Goal: Task Accomplishment & Management: Manage account settings

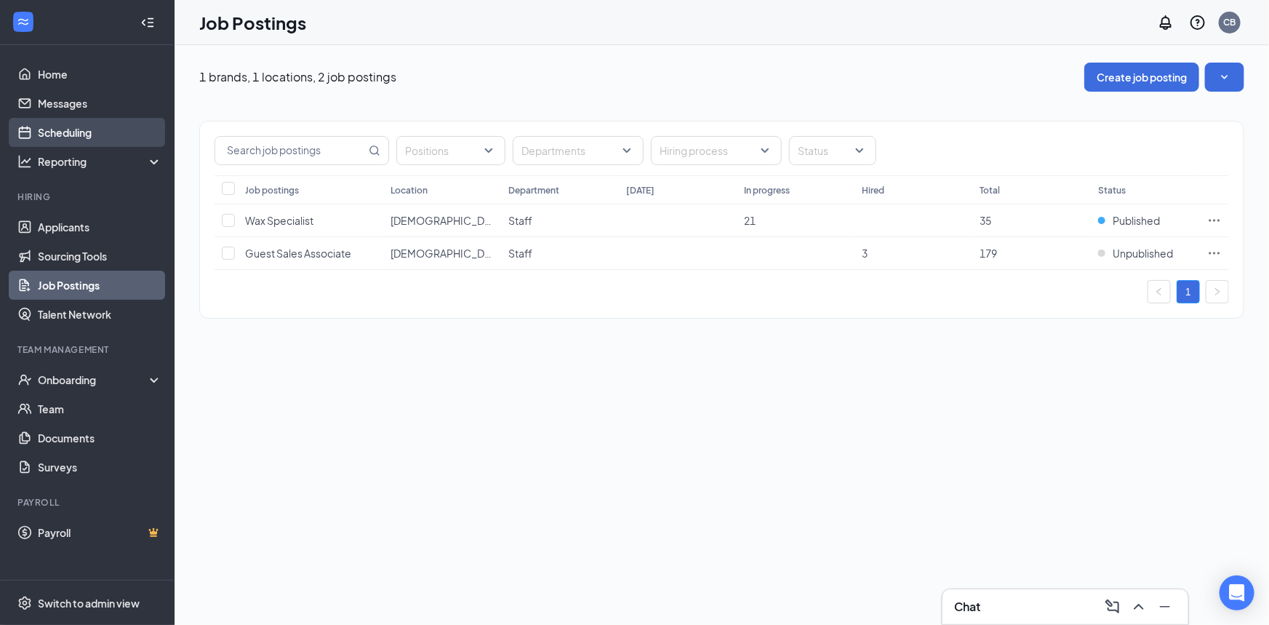
click at [90, 129] on link "Scheduling" at bounding box center [100, 132] width 124 height 29
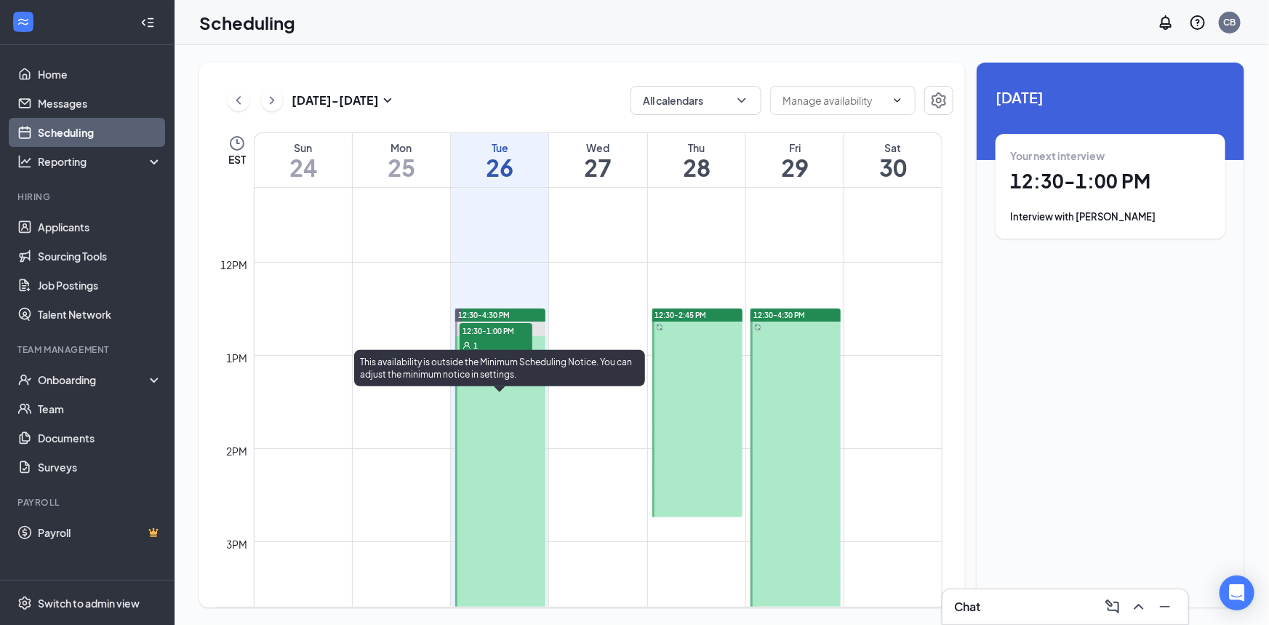
scroll to position [1066, 0]
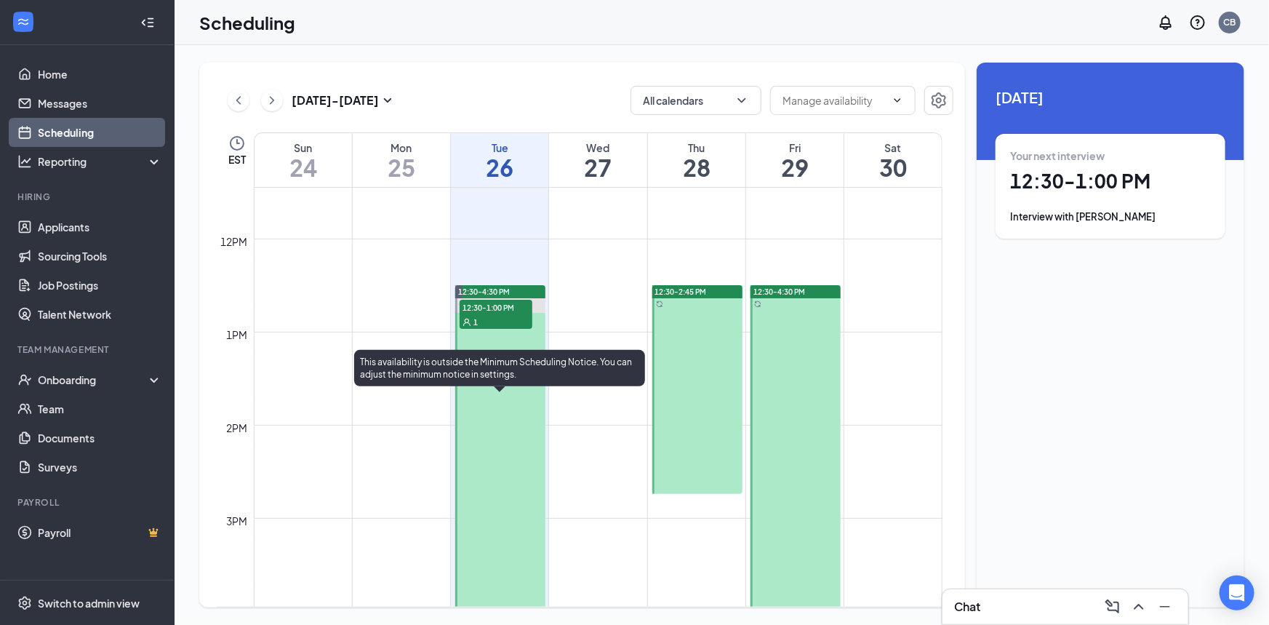
click at [509, 311] on span "12:30-1:00 PM" at bounding box center [496, 307] width 73 height 15
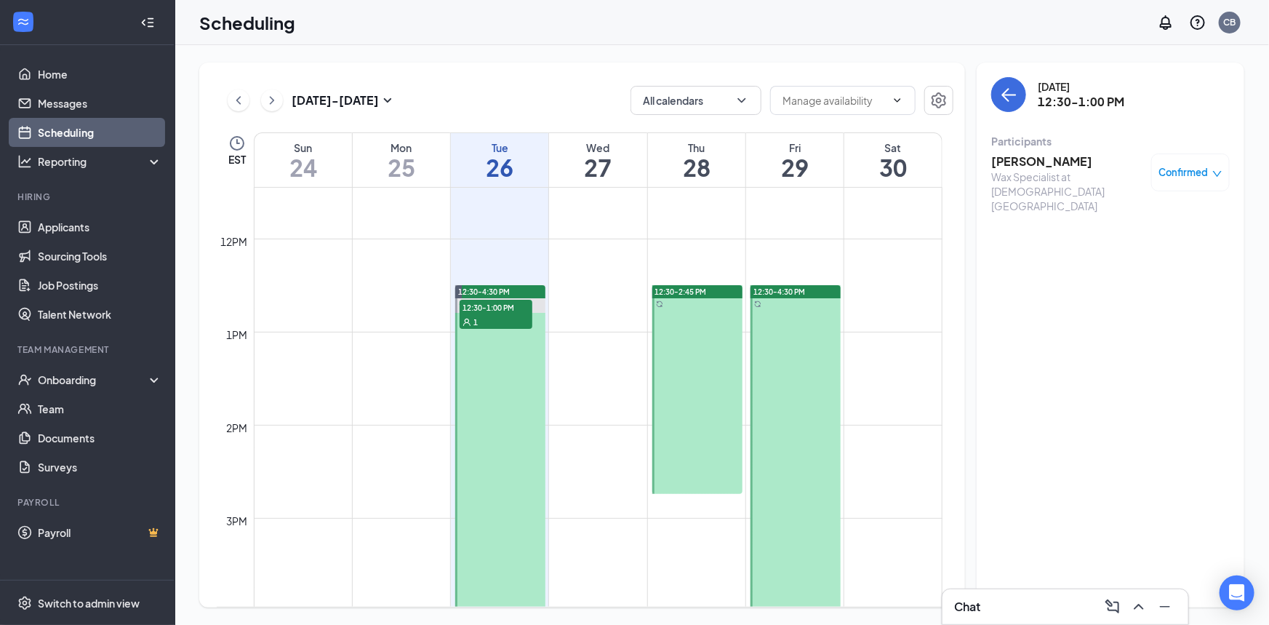
click at [1061, 162] on h3 "[PERSON_NAME]" at bounding box center [1067, 161] width 153 height 16
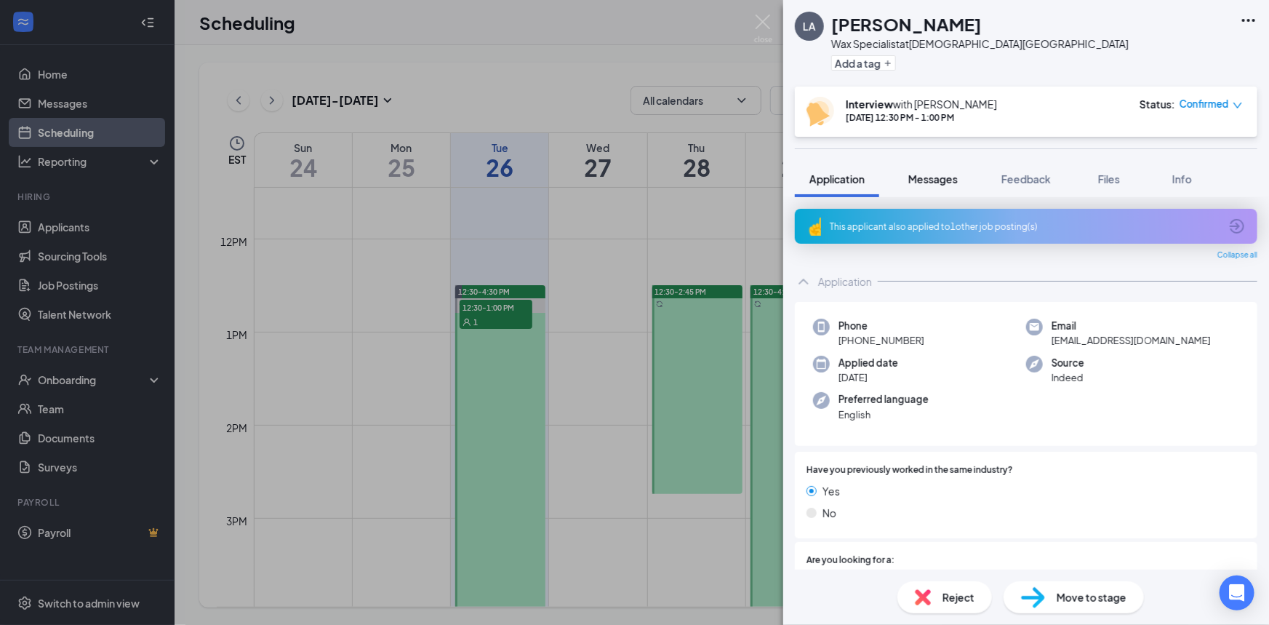
click at [960, 180] on button "Messages" at bounding box center [933, 179] width 79 height 36
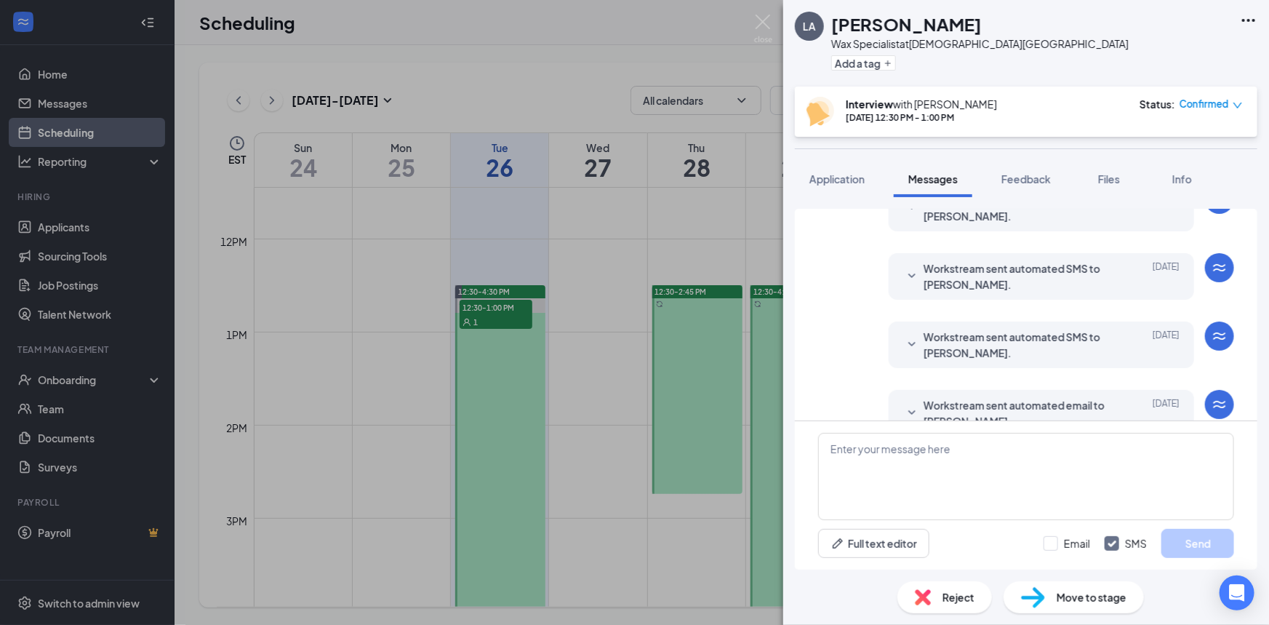
scroll to position [465, 0]
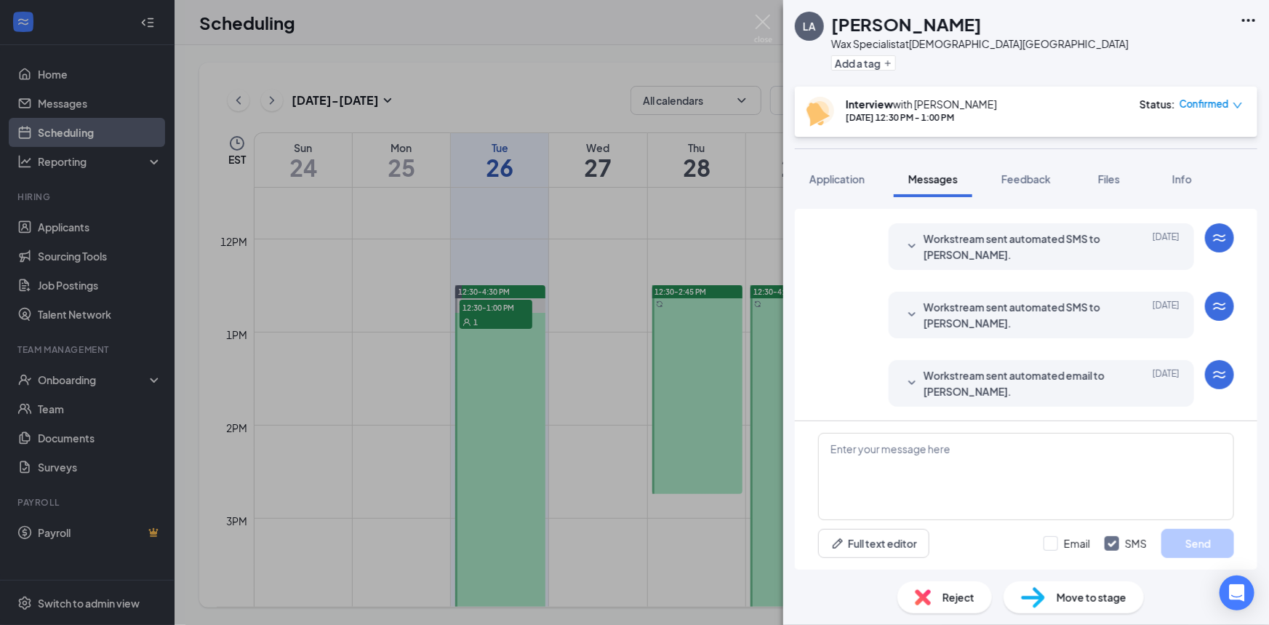
click at [939, 367] on span "Workstream sent automated email to [PERSON_NAME]." at bounding box center [1019, 383] width 191 height 32
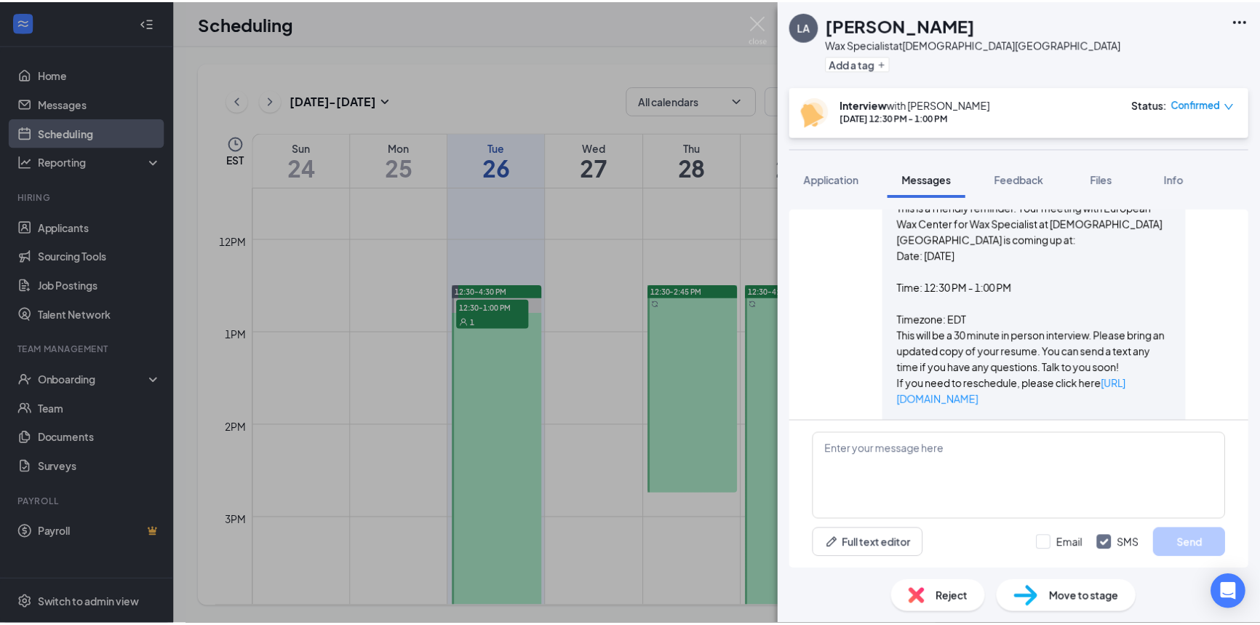
scroll to position [708, 0]
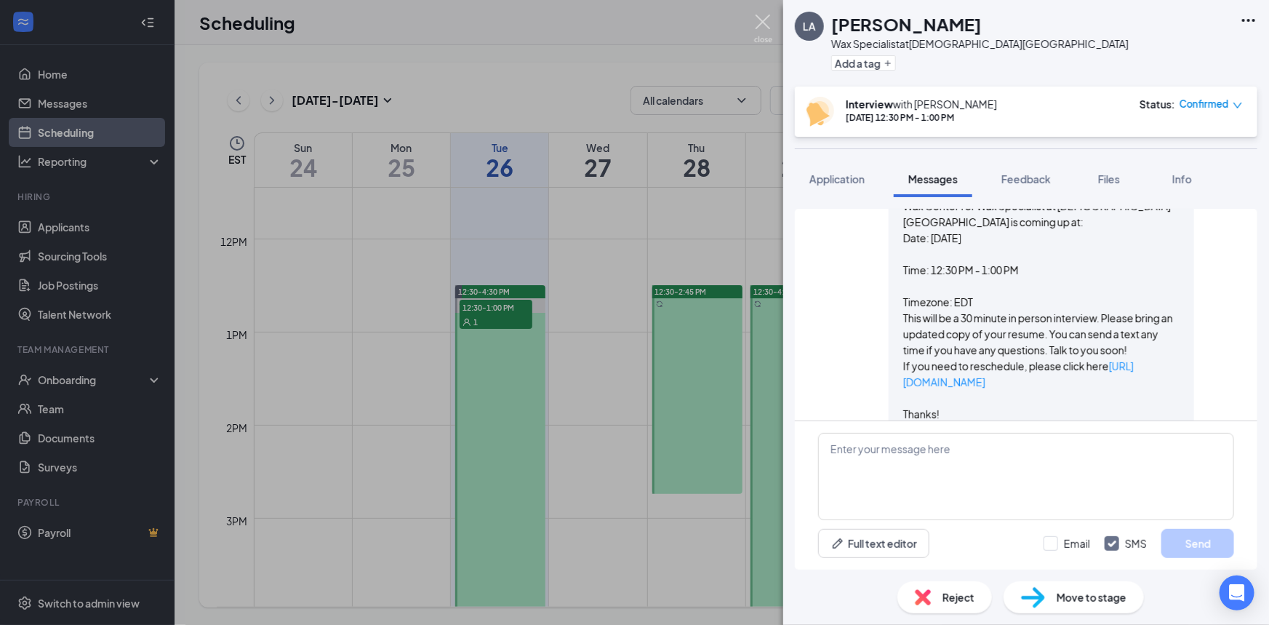
click at [758, 25] on img at bounding box center [763, 29] width 18 height 28
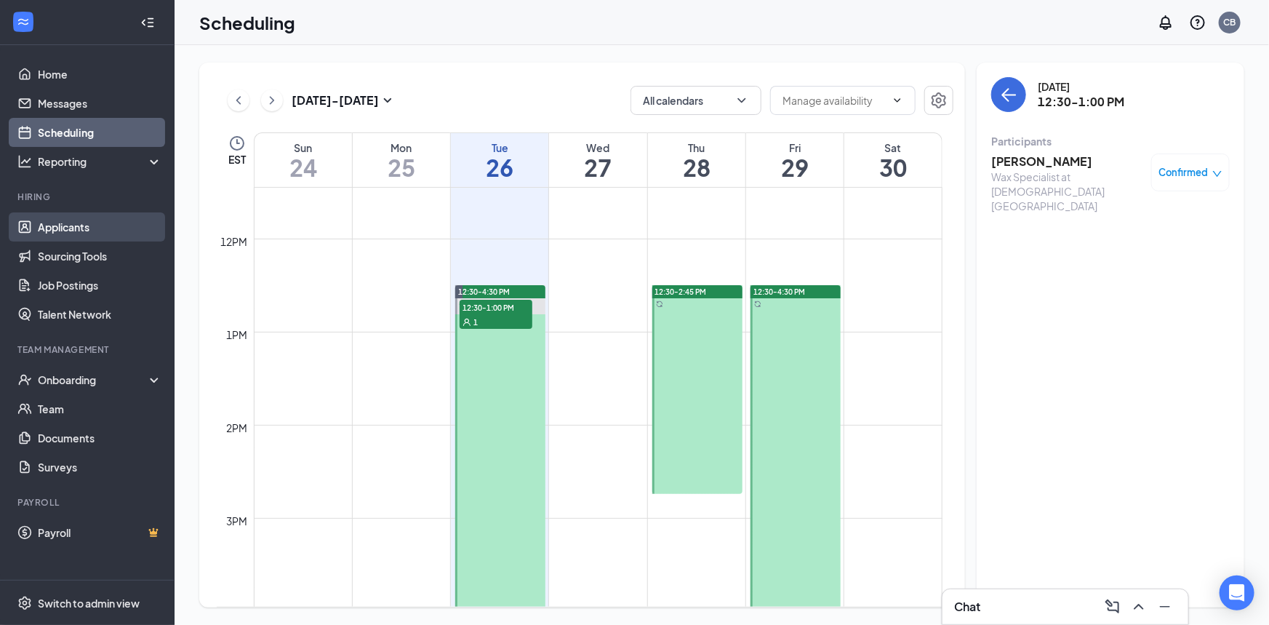
click at [60, 231] on link "Applicants" at bounding box center [100, 226] width 124 height 29
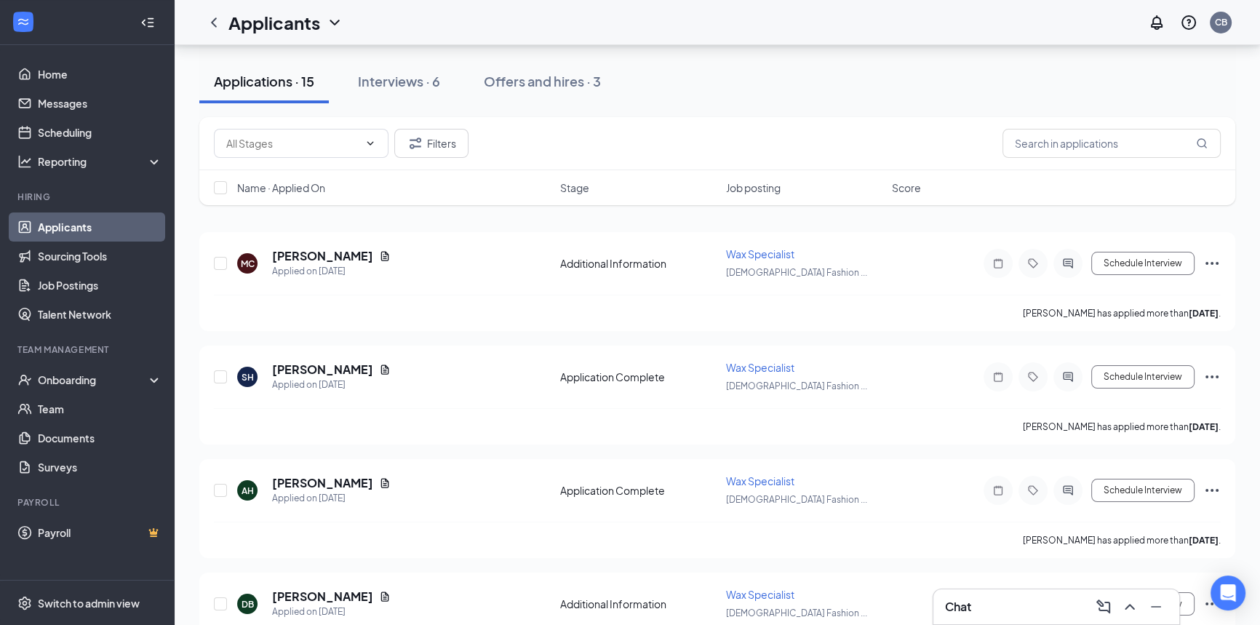
scroll to position [87, 0]
